Goal: Transaction & Acquisition: Purchase product/service

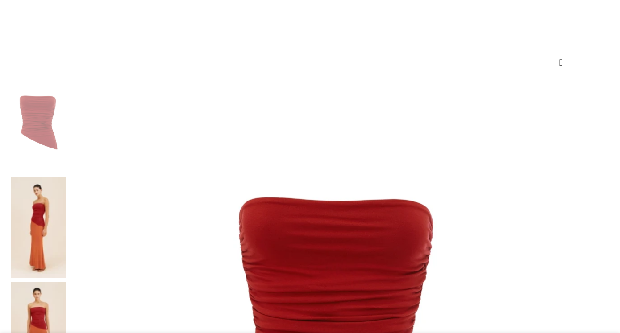
scroll to position [94, 0]
click at [64, 177] on img at bounding box center [38, 227] width 54 height 100
click at [62, 177] on img at bounding box center [38, 227] width 54 height 100
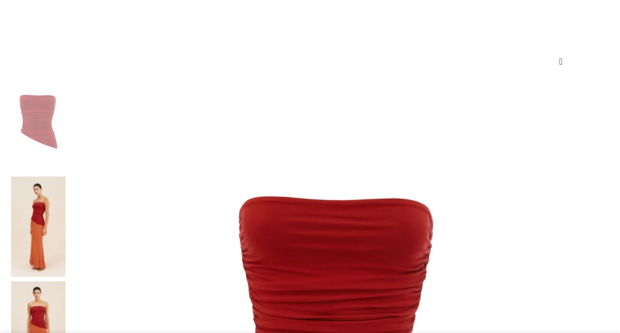
click at [62, 177] on img at bounding box center [38, 227] width 54 height 100
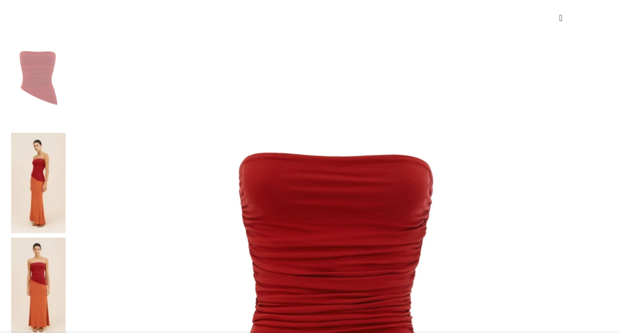
click at [59, 238] on img at bounding box center [38, 288] width 54 height 100
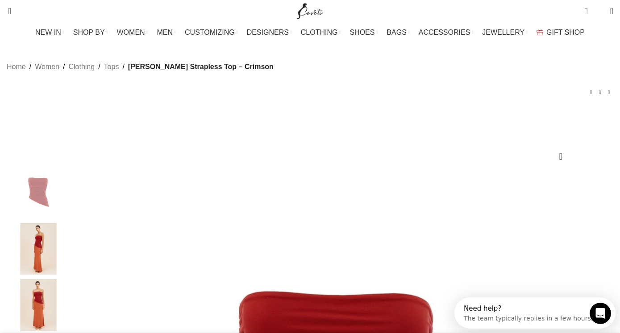
scroll to position [0, 0]
select select "8-[GEOGRAPHIC_DATA]"
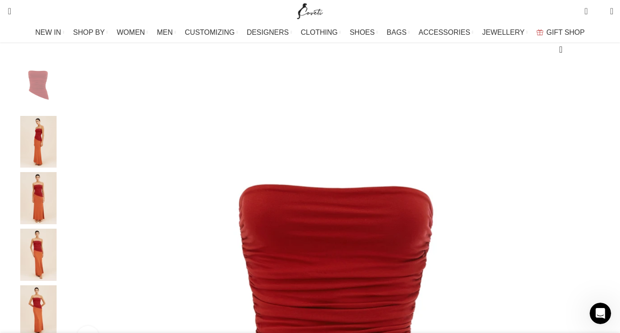
scroll to position [113, 0]
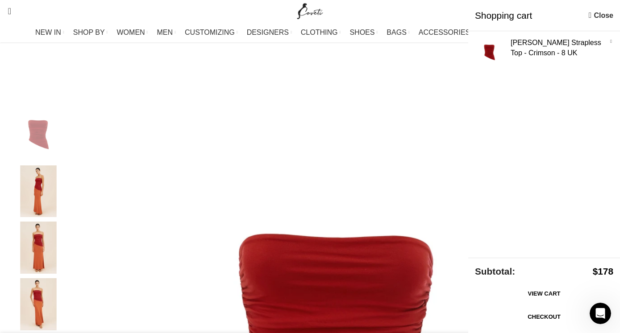
scroll to position [30, 0]
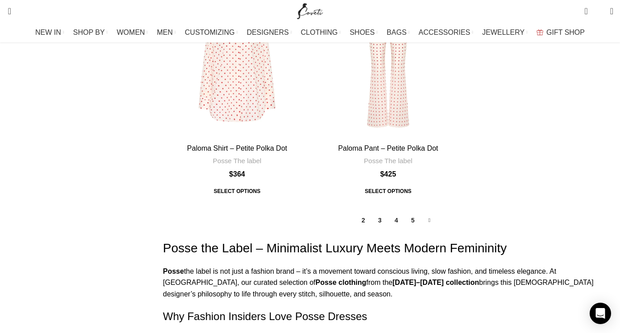
scroll to position [4226, 0]
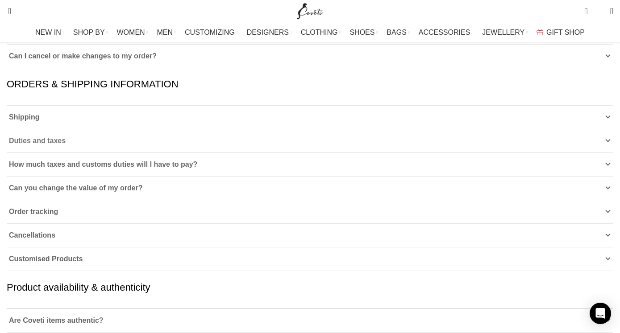
scroll to position [251, 0]
click at [277, 114] on link "Shipping" at bounding box center [310, 117] width 606 height 23
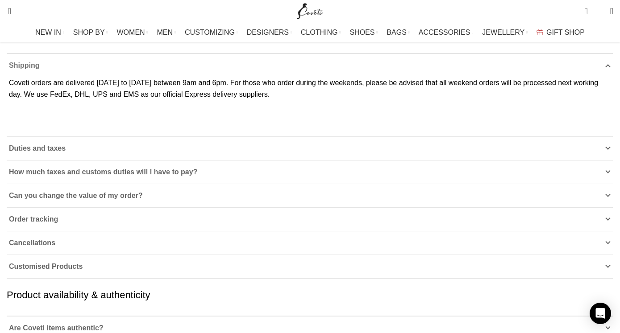
scroll to position [304, 0]
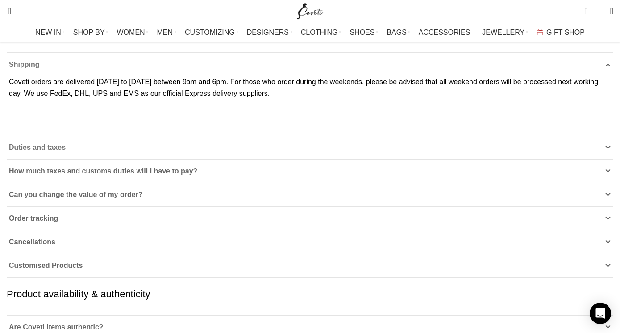
click at [276, 159] on link "Duties and taxes" at bounding box center [310, 147] width 606 height 23
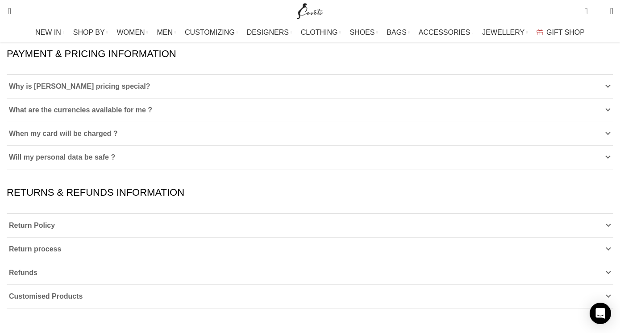
scroll to position [1220, 0]
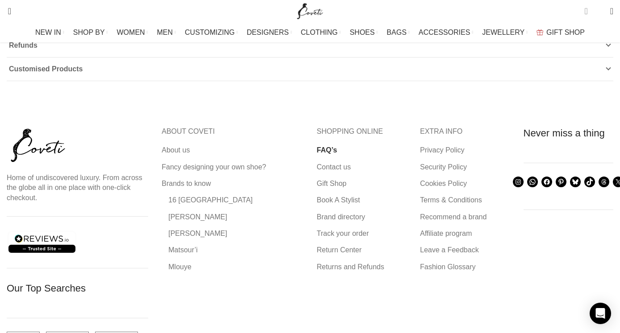
click at [585, 10] on span "1 item" at bounding box center [588, 7] width 7 height 7
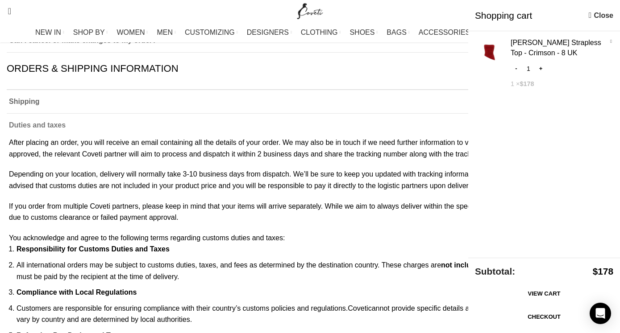
scroll to position [0, 0]
